Goal: Information Seeking & Learning: Learn about a topic

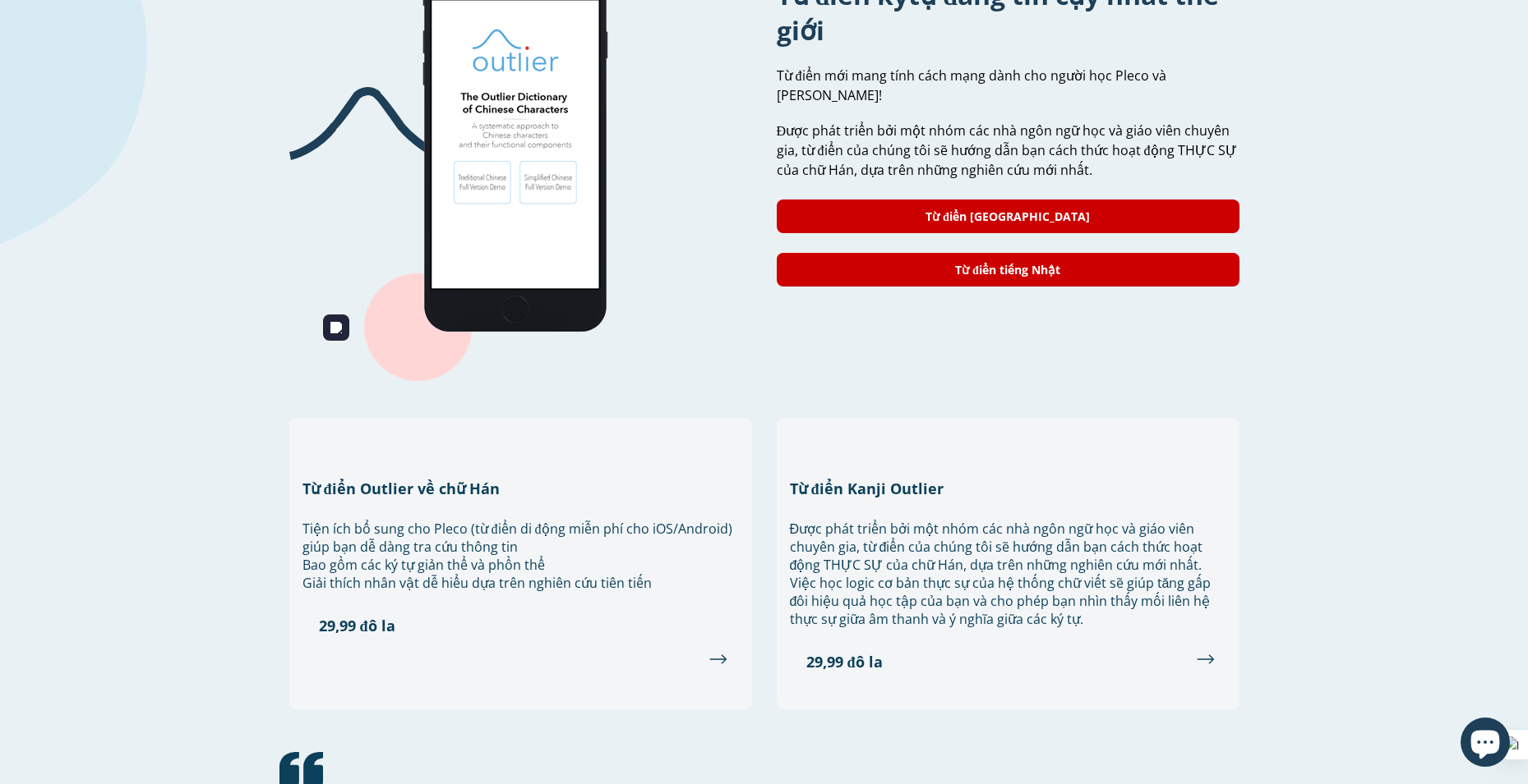
scroll to position [1150, 0]
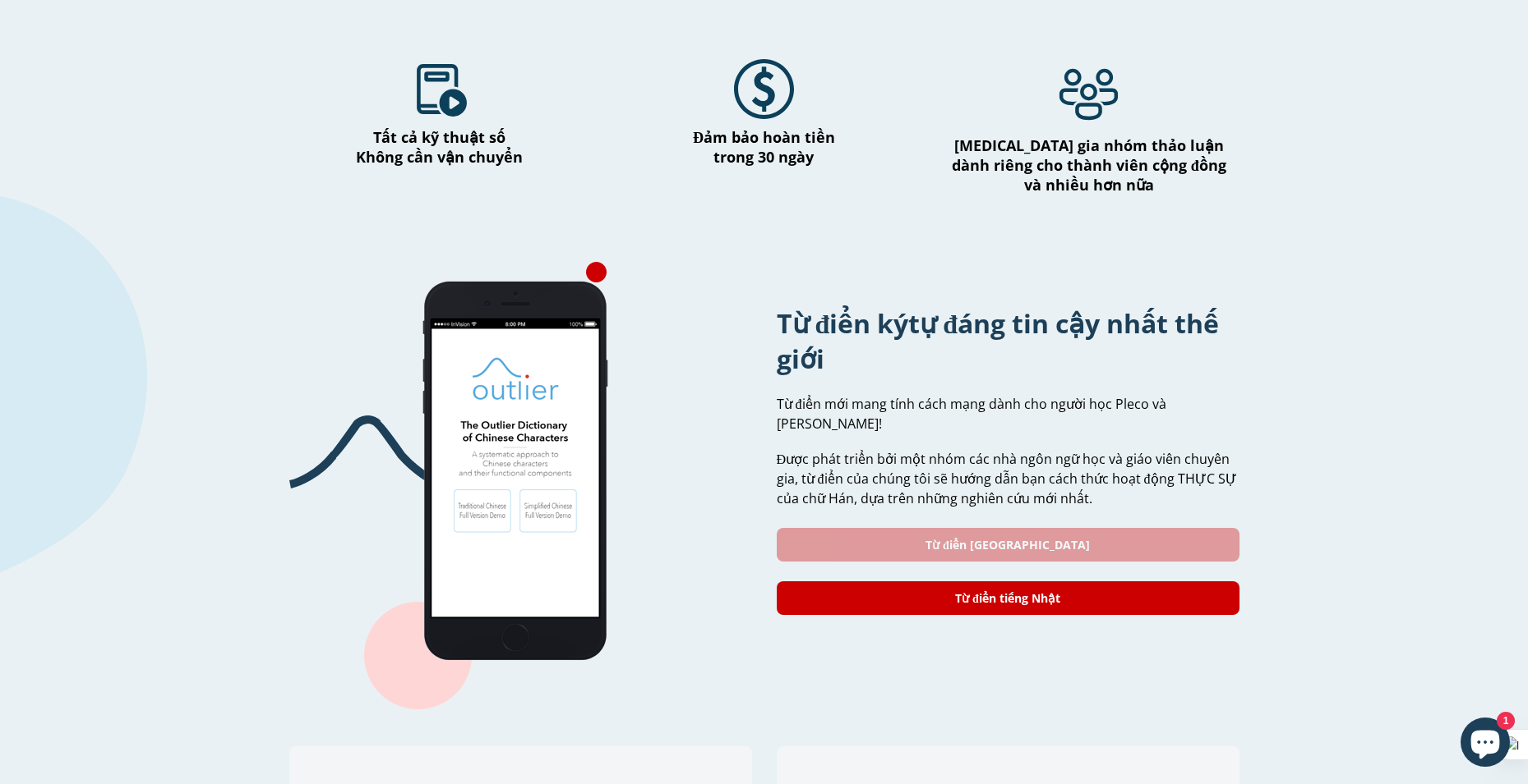
click at [1004, 537] on font "Từ điển Trung Quốc" at bounding box center [1007, 545] width 165 height 16
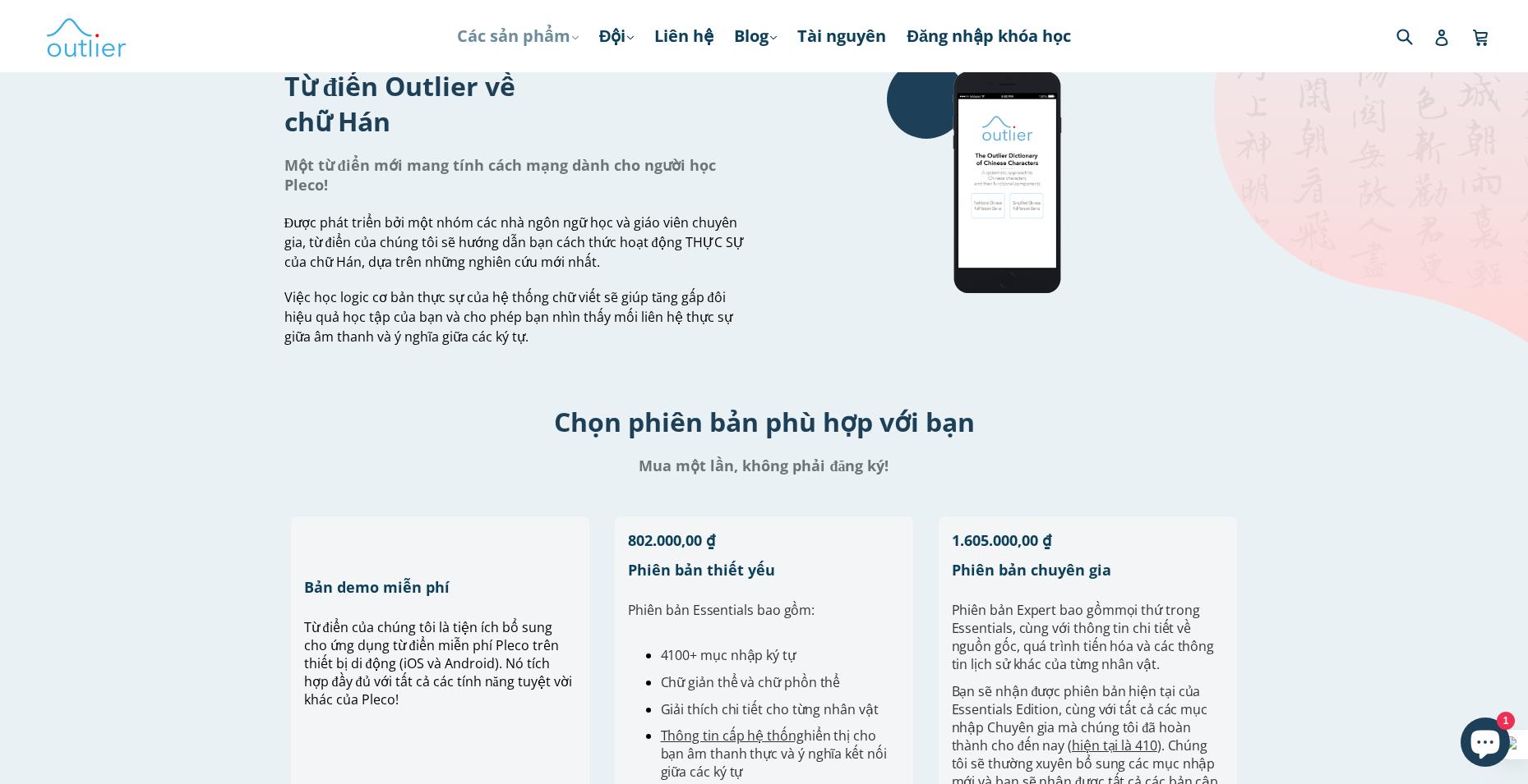
click at [511, 33] on font "Các sản phẩm" at bounding box center [513, 36] width 114 height 22
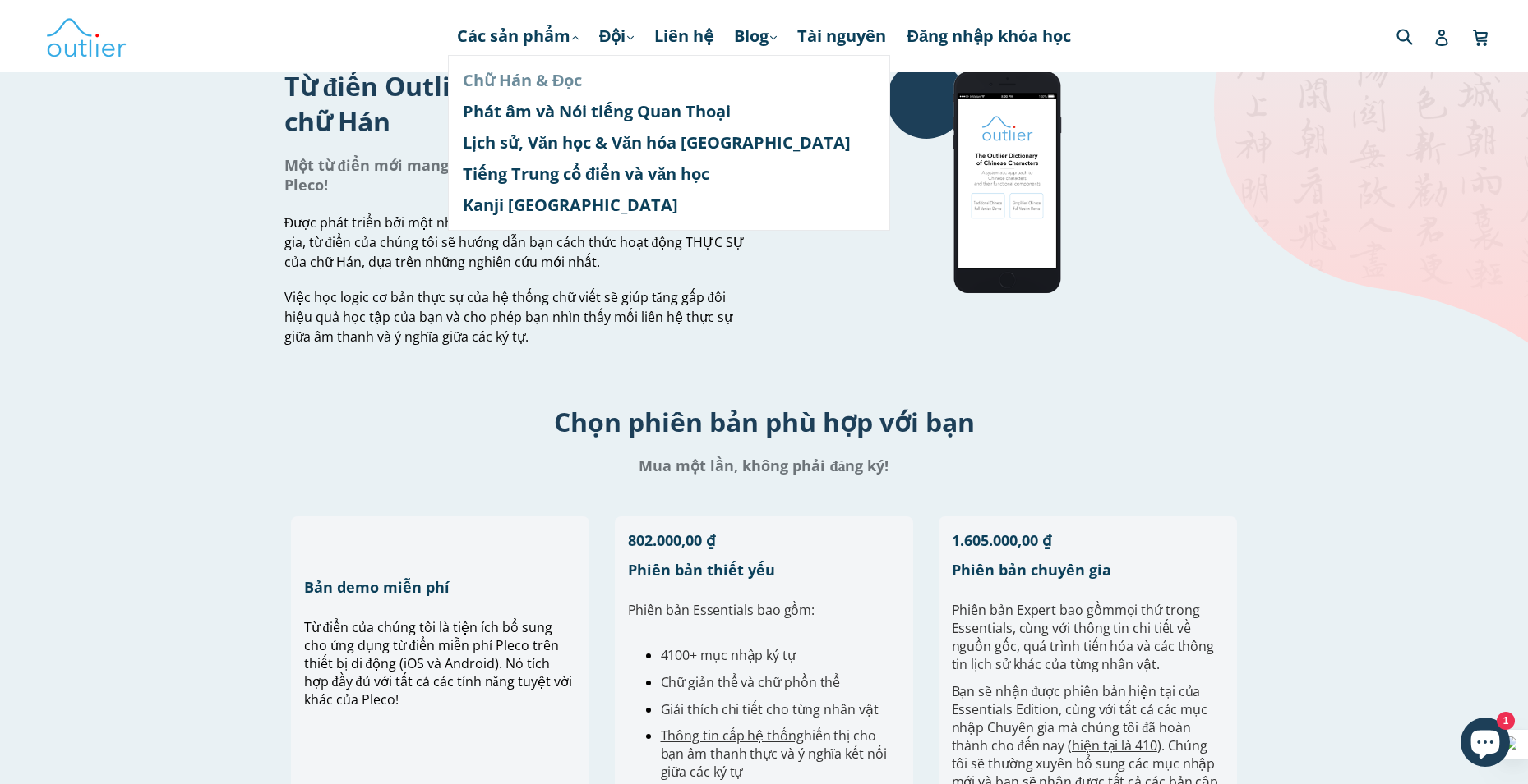
click at [534, 87] on font "Chữ Hán & Đọc" at bounding box center [522, 80] width 119 height 22
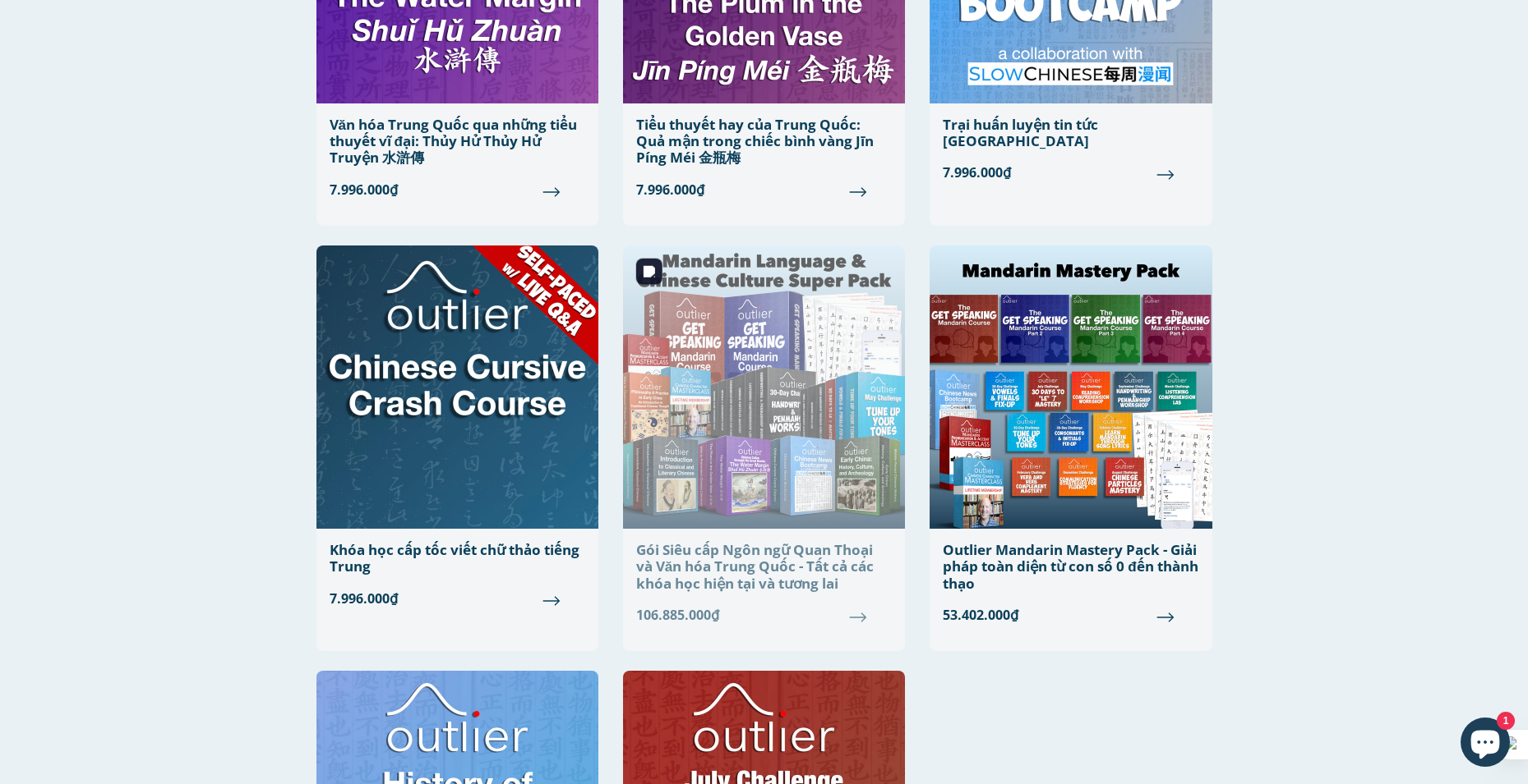
scroll to position [657, 0]
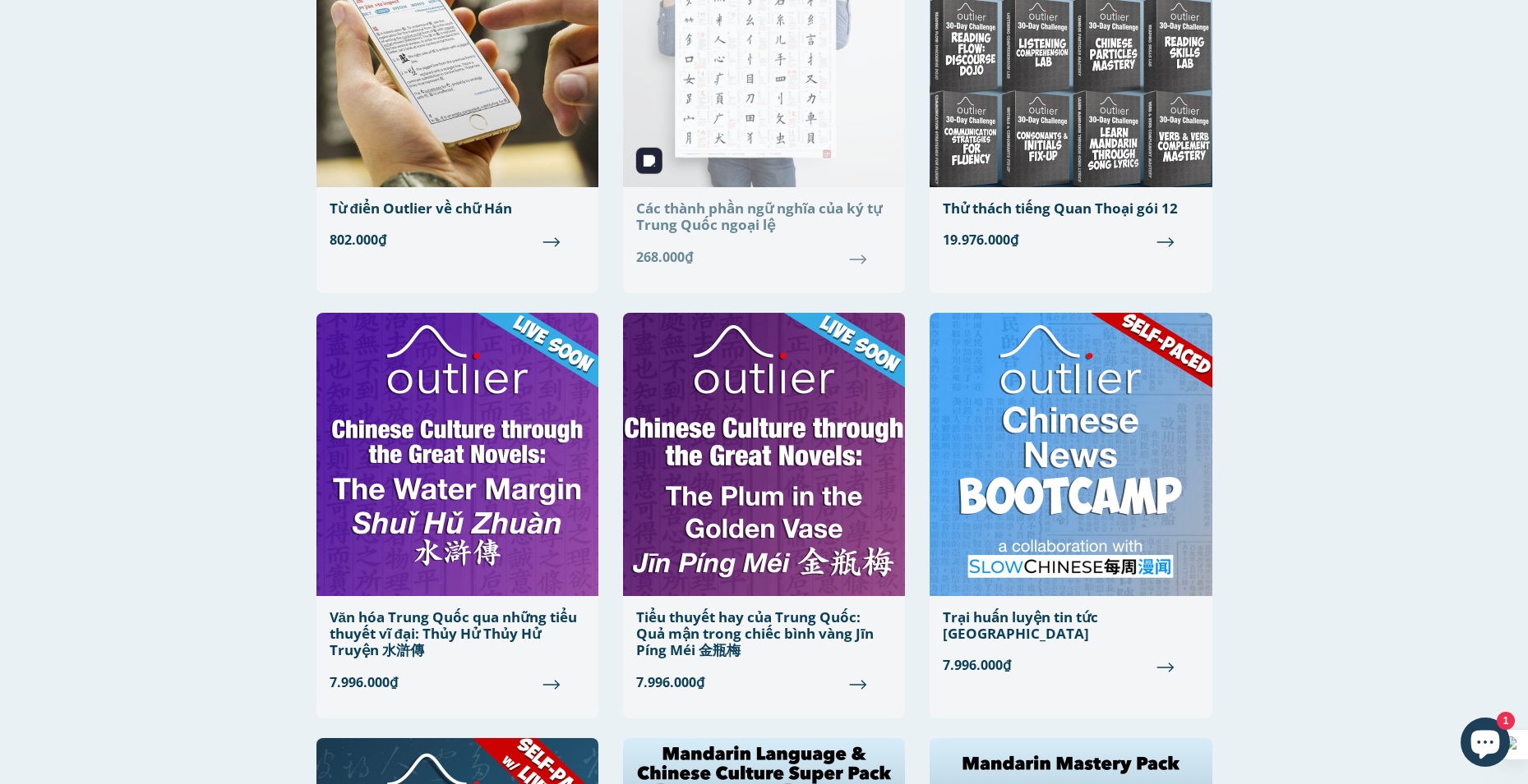
click at [742, 138] on img at bounding box center [763, 45] width 282 height 284
